Goal: Information Seeking & Learning: Learn about a topic

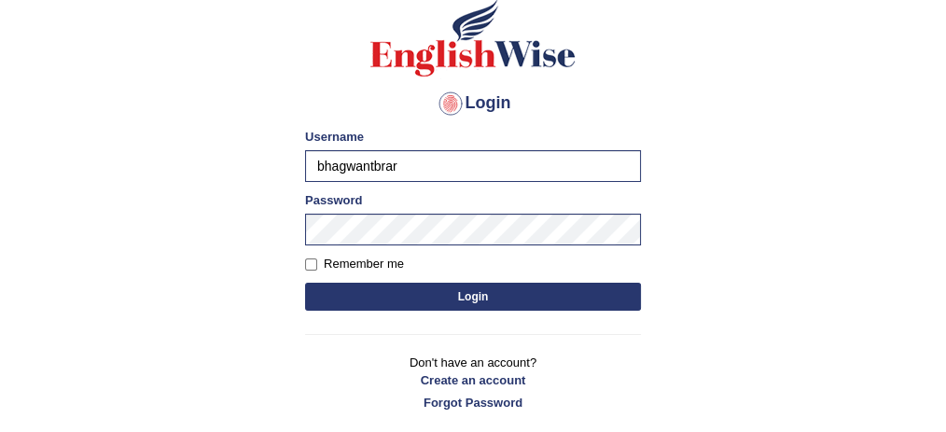
scroll to position [136, 0]
drag, startPoint x: 0, startPoint y: 0, endPoint x: 417, endPoint y: 178, distance: 453.4
click at [417, 178] on input "bhagwantbrar" at bounding box center [473, 166] width 336 height 32
click at [552, 173] on input "bhagwantbrar" at bounding box center [473, 166] width 336 height 32
type input "anishadhikari_parramatta"
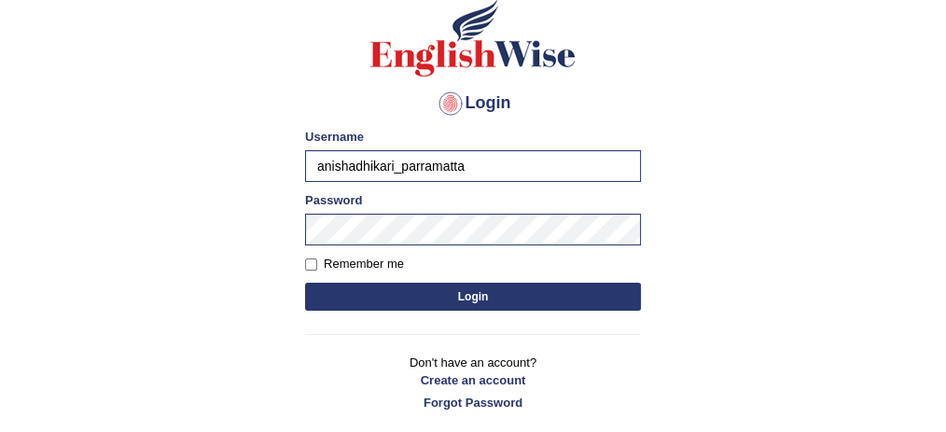
click at [457, 294] on button "Login" at bounding box center [473, 297] width 336 height 28
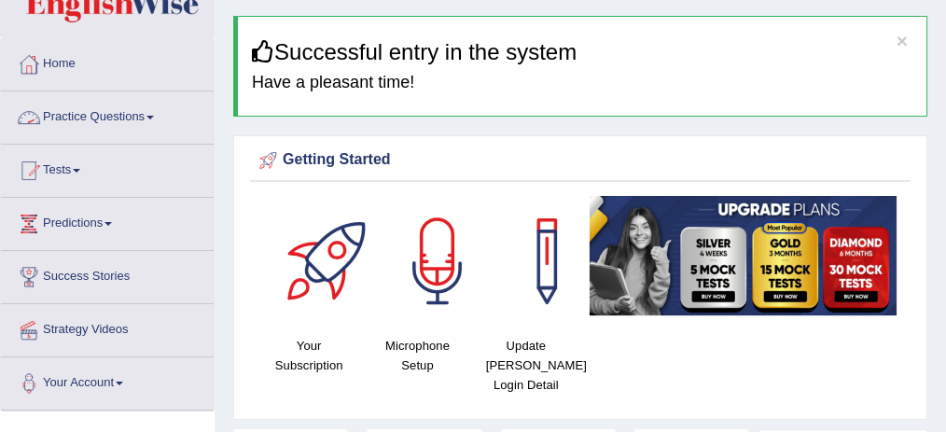
click at [135, 121] on link "Practice Questions" at bounding box center [107, 114] width 213 height 47
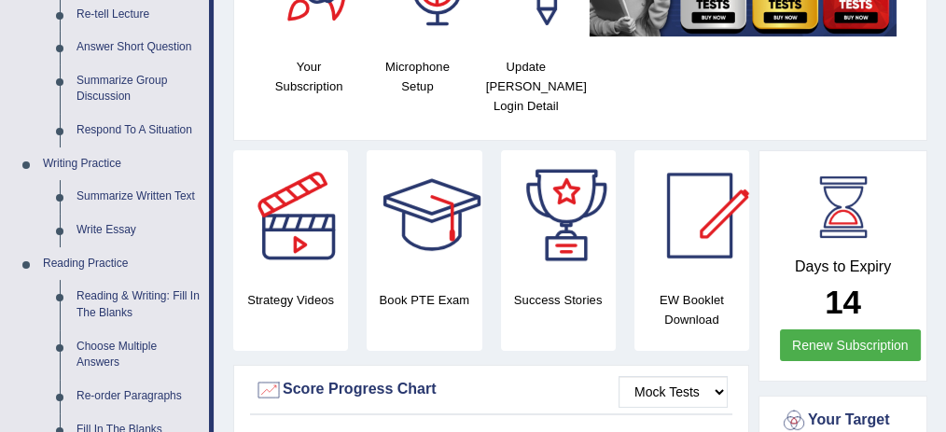
scroll to position [333, 0]
click at [113, 222] on link "Write Essay" at bounding box center [138, 231] width 141 height 34
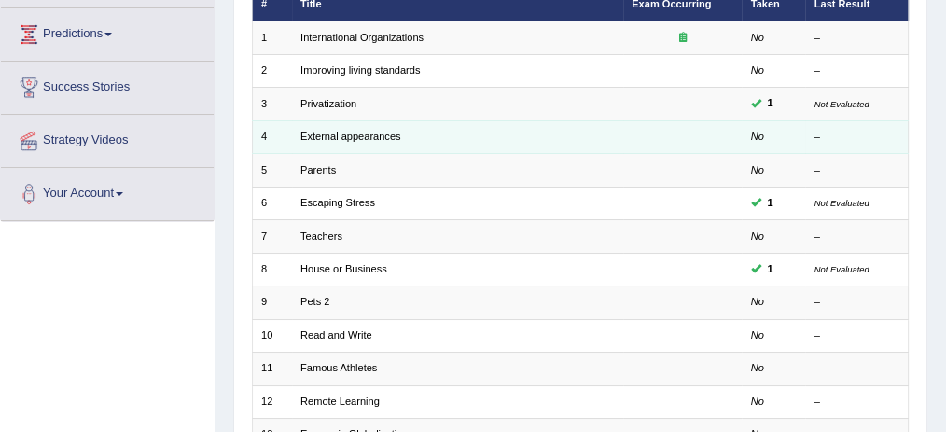
scroll to position [250, 0]
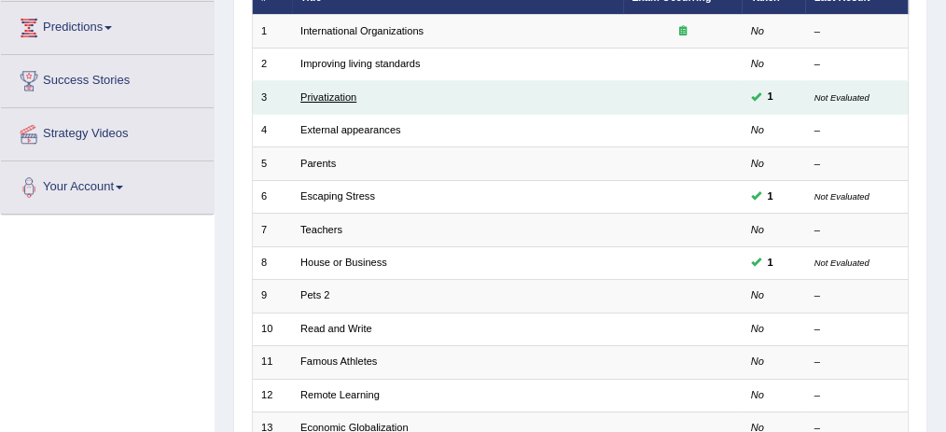
click at [344, 94] on link "Privatization" at bounding box center [328, 96] width 56 height 11
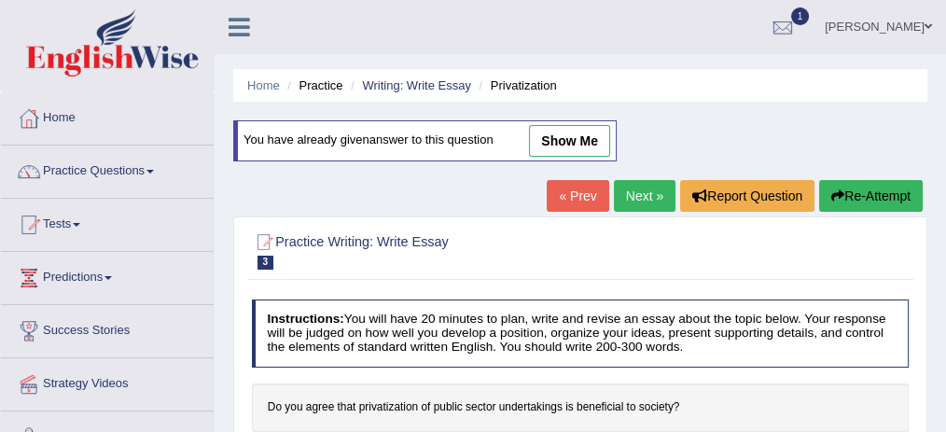
click at [558, 130] on link "show me" at bounding box center [569, 141] width 81 height 32
type textarea "In the current scenario, the phenomenon of privatization has sparked a heated d…"
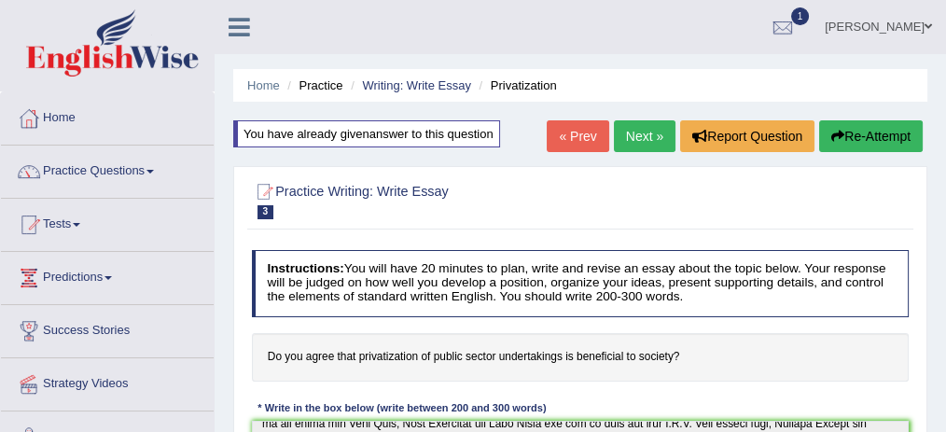
click at [652, 132] on link "Next »" at bounding box center [645, 136] width 62 height 32
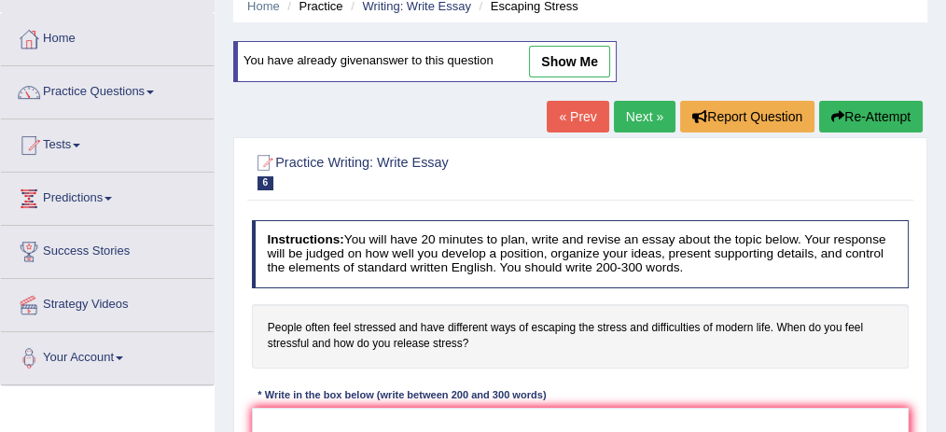
click at [600, 62] on link "show me" at bounding box center [569, 62] width 81 height 32
type textarea "In the present context, the people are more dependant to technologies and they …"
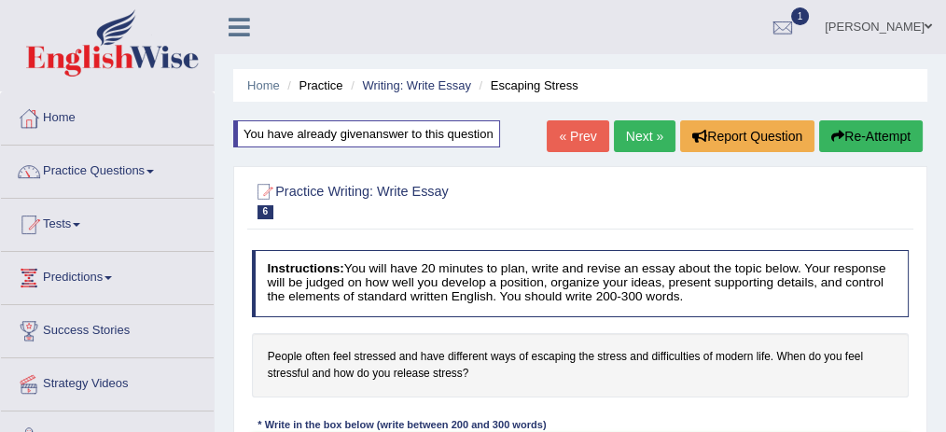
click at [639, 121] on link "Next »" at bounding box center [645, 136] width 62 height 32
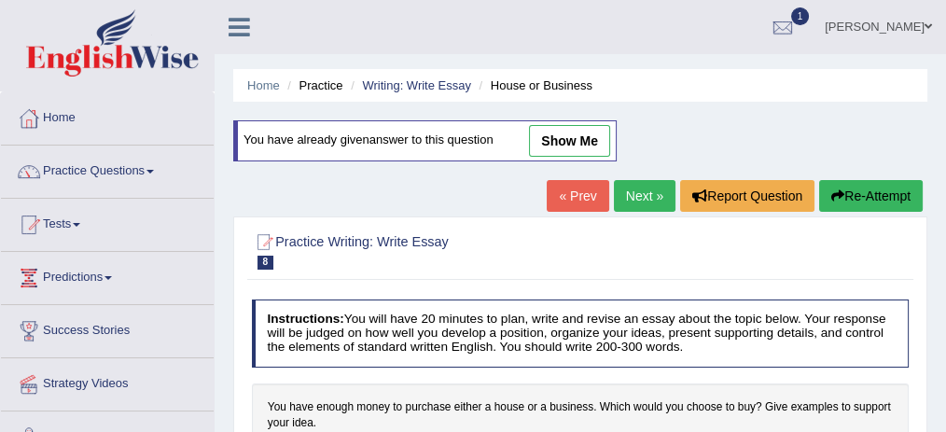
click at [585, 138] on link "show me" at bounding box center [569, 141] width 81 height 32
type textarea "In the current scenario, people find happiness when they buy their first home. …"
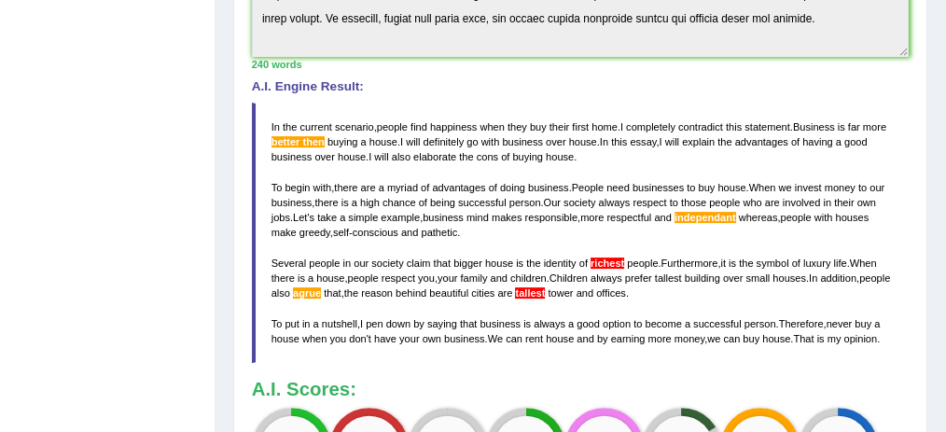
scroll to position [534, 0]
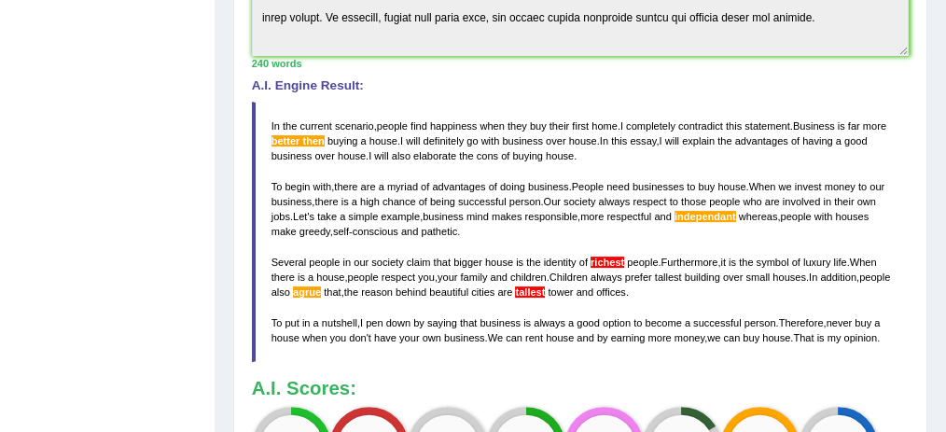
click at [468, 290] on span "beautiful" at bounding box center [448, 291] width 39 height 11
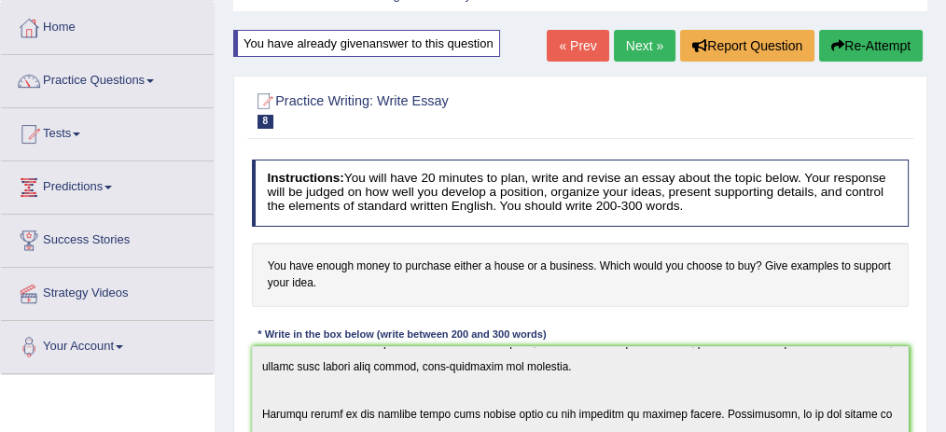
scroll to position [0, 0]
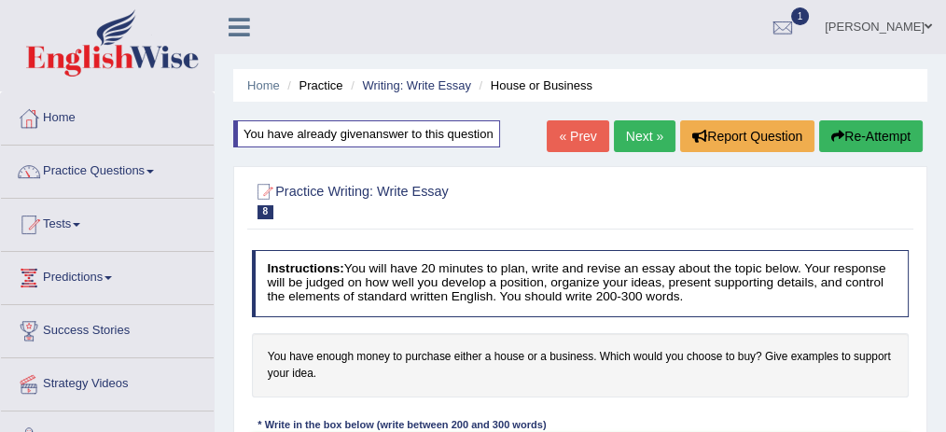
click at [590, 139] on link "« Prev" at bounding box center [578, 136] width 62 height 32
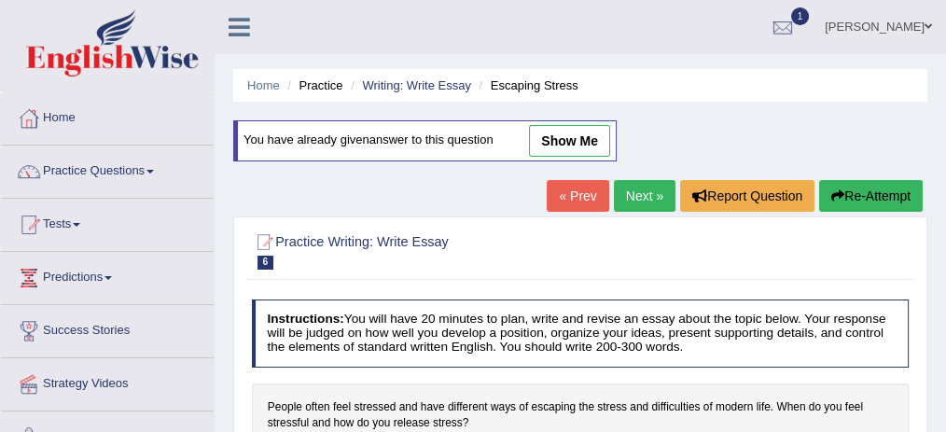
click at [567, 143] on link "show me" at bounding box center [569, 141] width 81 height 32
type textarea "In the present context, the people are more dependant to technologies and they …"
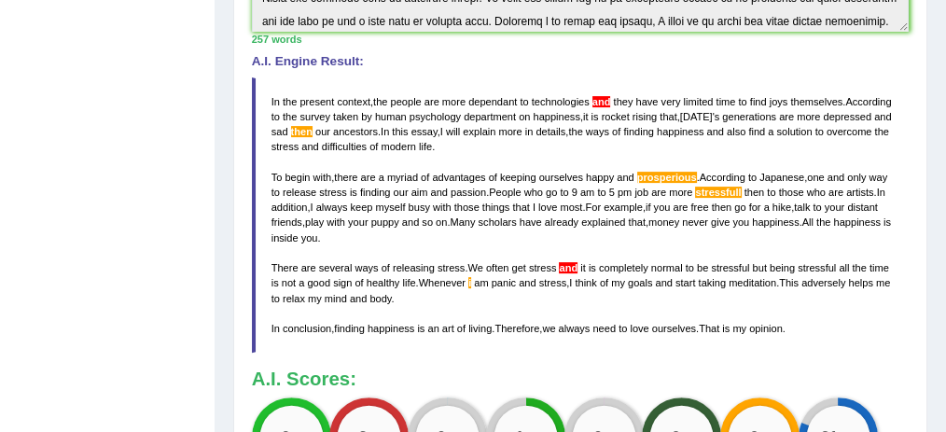
scroll to position [558, 0]
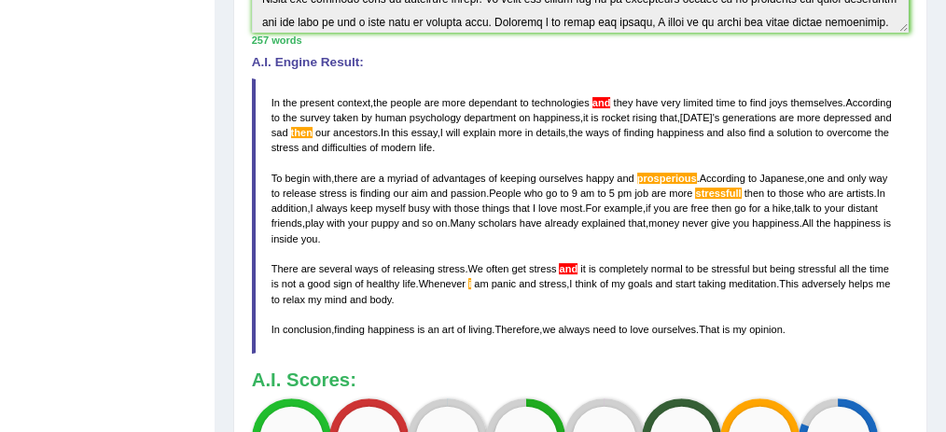
click at [643, 206] on span "example" at bounding box center [622, 207] width 39 height 11
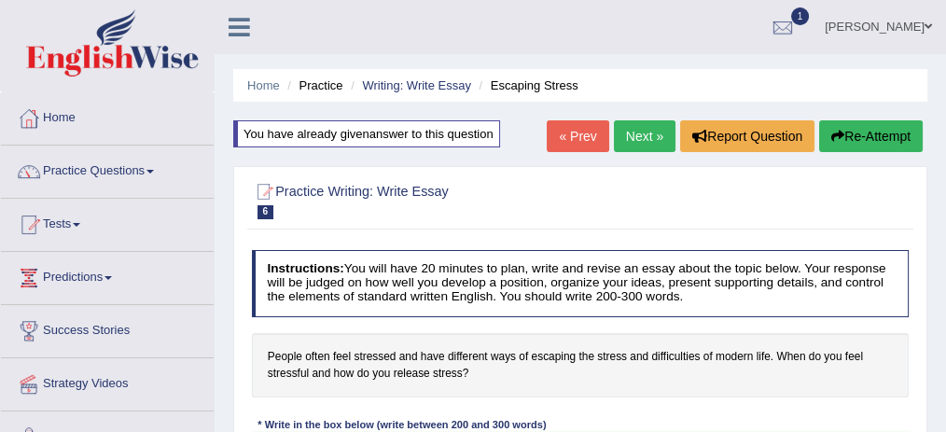
click at [561, 131] on link "« Prev" at bounding box center [578, 136] width 62 height 32
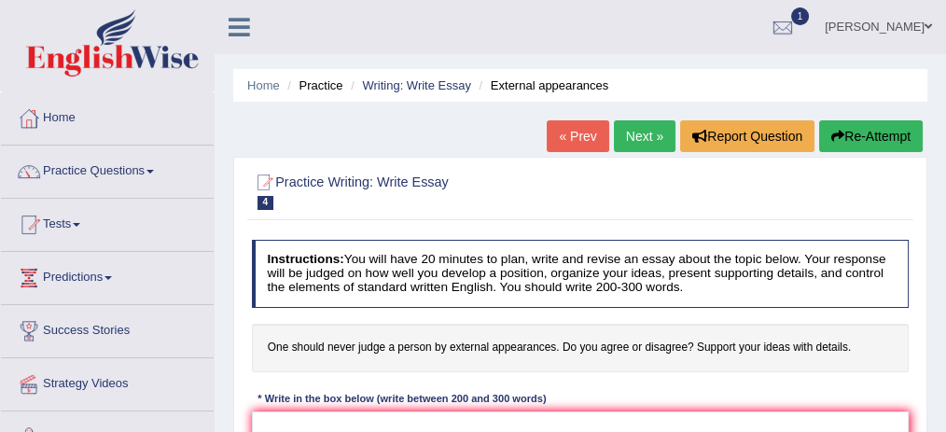
click at [563, 136] on link "« Prev" at bounding box center [578, 136] width 62 height 32
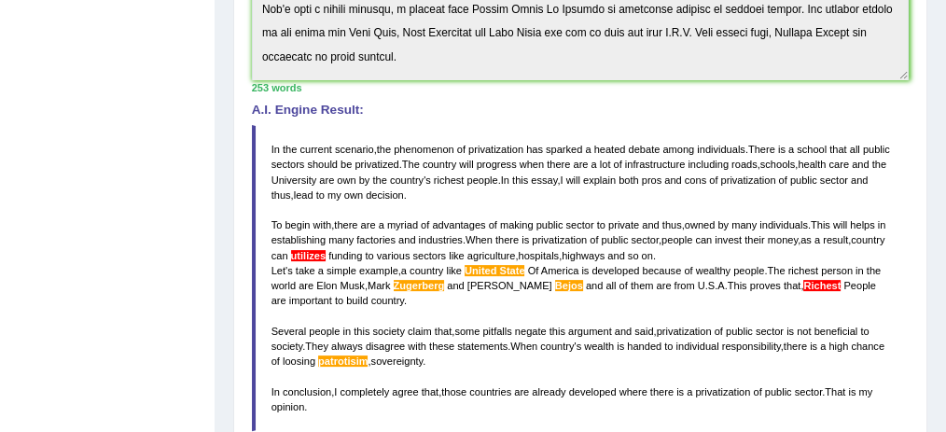
scroll to position [494, 0]
click at [697, 255] on blockquote "In the current scenario , the phenomenon of privatization has sparked a heated …" at bounding box center [581, 278] width 658 height 306
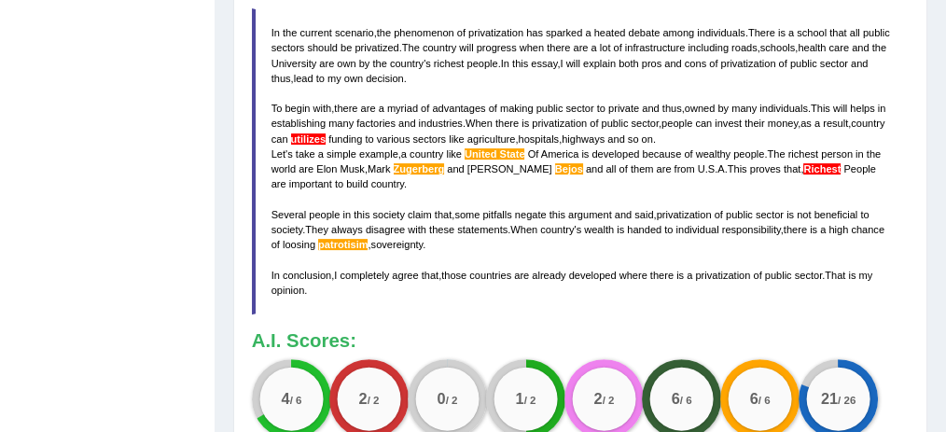
scroll to position [612, 0]
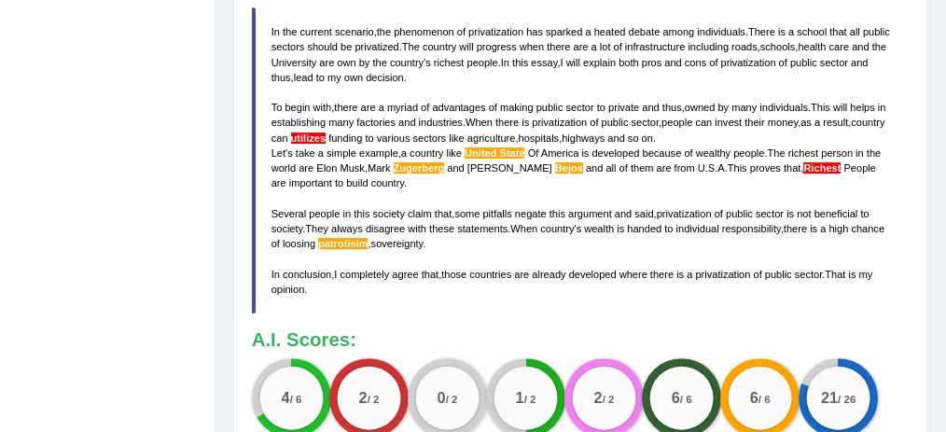
click at [429, 109] on span "of" at bounding box center [425, 107] width 8 height 11
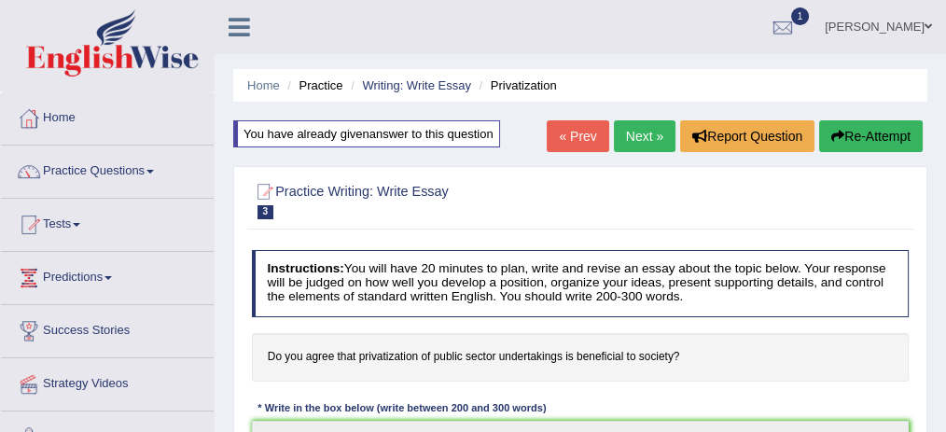
scroll to position [0, 0]
